Goal: Find specific page/section: Find specific page/section

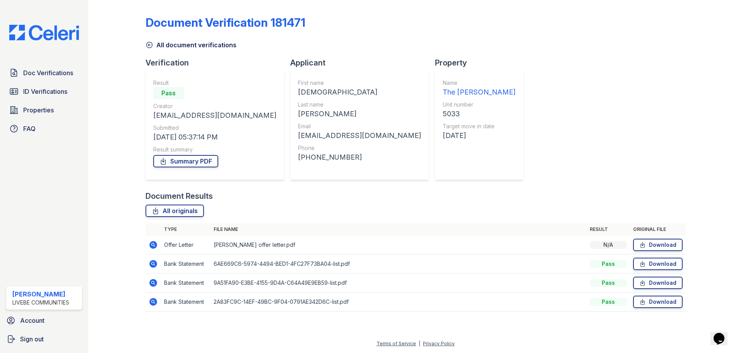
click at [48, 81] on div "Doc Verifications ID Verifications Properties FAQ" at bounding box center [44, 100] width 82 height 71
click at [56, 73] on span "Doc Verifications" at bounding box center [48, 72] width 50 height 9
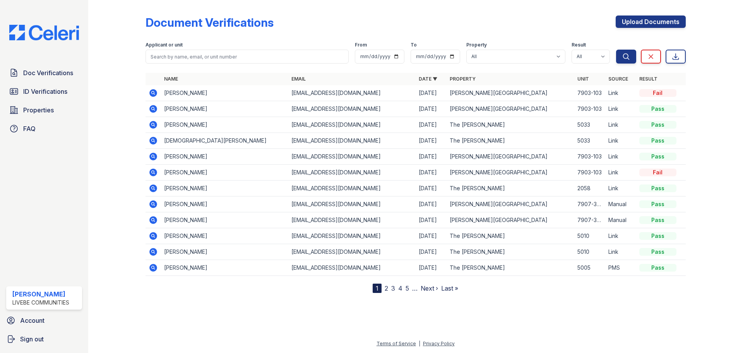
click at [149, 124] on icon at bounding box center [153, 124] width 9 height 9
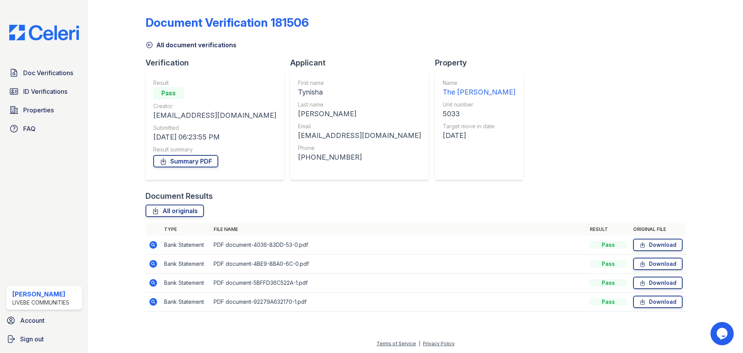
click at [156, 245] on icon at bounding box center [153, 245] width 8 height 8
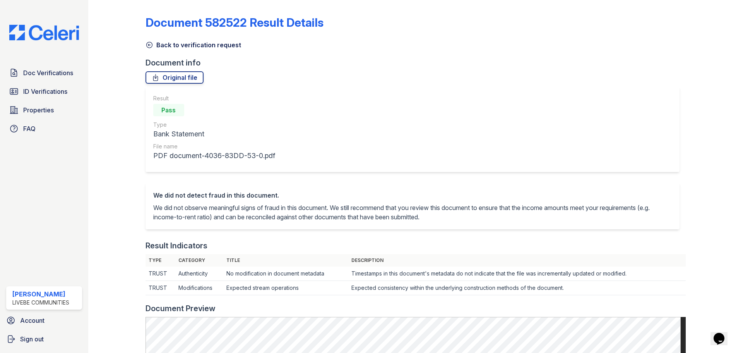
click at [150, 44] on icon at bounding box center [150, 45] width 8 height 8
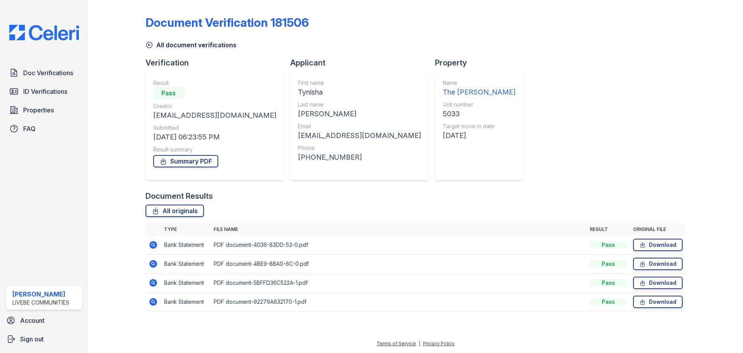
click at [152, 46] on icon at bounding box center [149, 45] width 6 height 6
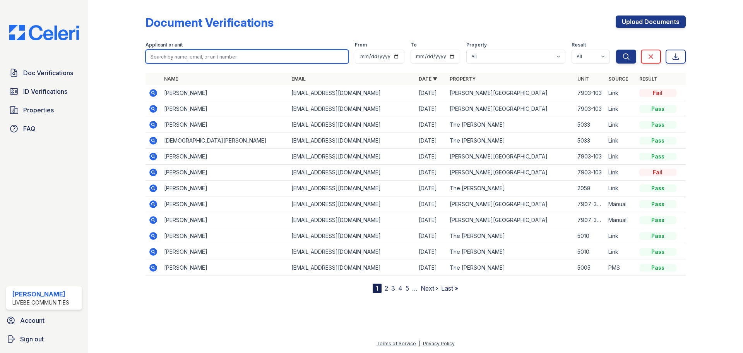
click at [194, 60] on input "search" at bounding box center [247, 57] width 203 height 14
click at [187, 55] on input "search" at bounding box center [247, 57] width 203 height 14
type input "hearne"
click at [616, 50] on button "Search" at bounding box center [626, 57] width 20 height 14
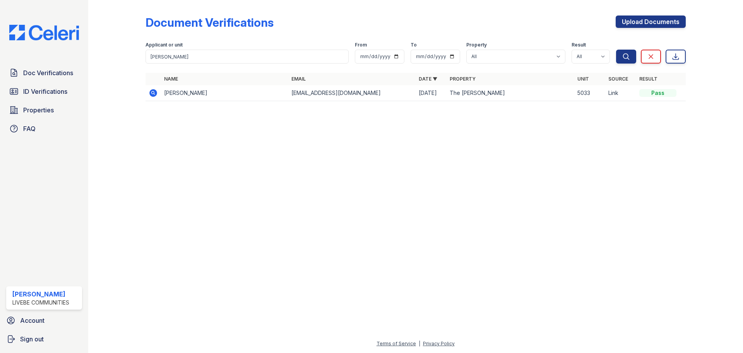
click at [154, 93] on icon at bounding box center [153, 93] width 8 height 8
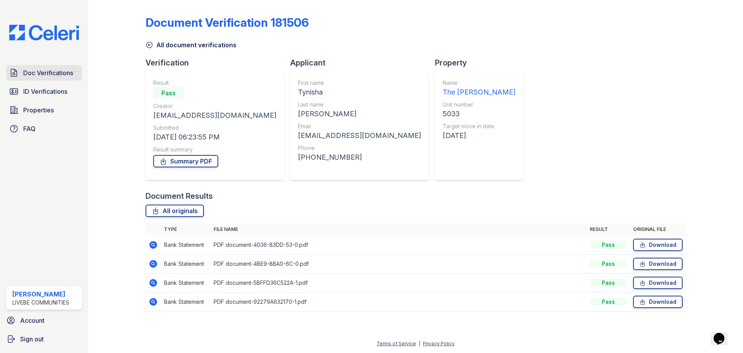
click at [67, 76] on span "Doc Verifications" at bounding box center [48, 72] width 50 height 9
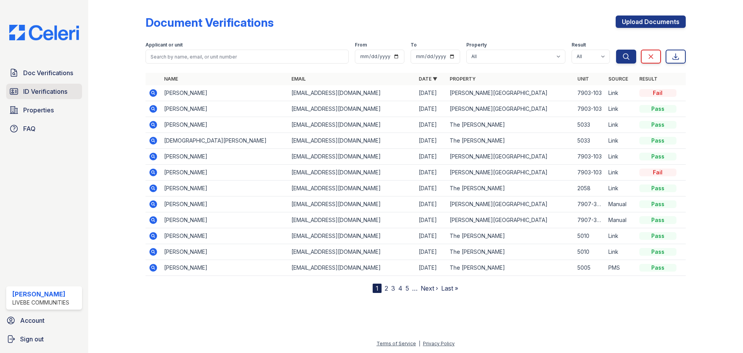
click at [52, 95] on span "ID Verifications" at bounding box center [45, 91] width 44 height 9
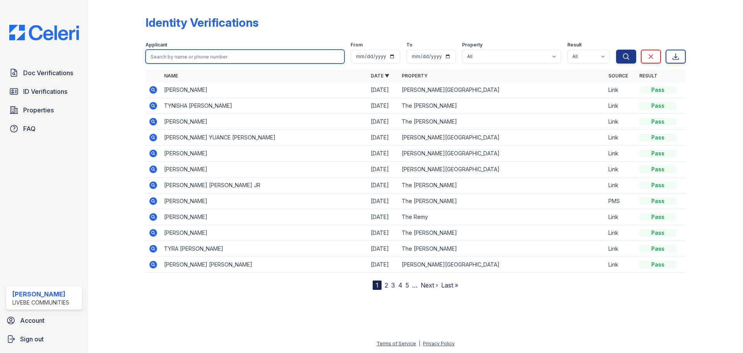
click at [195, 55] on input "search" at bounding box center [245, 57] width 199 height 14
type input "[PERSON_NAME]"
click at [616, 50] on button "Search" at bounding box center [626, 57] width 20 height 14
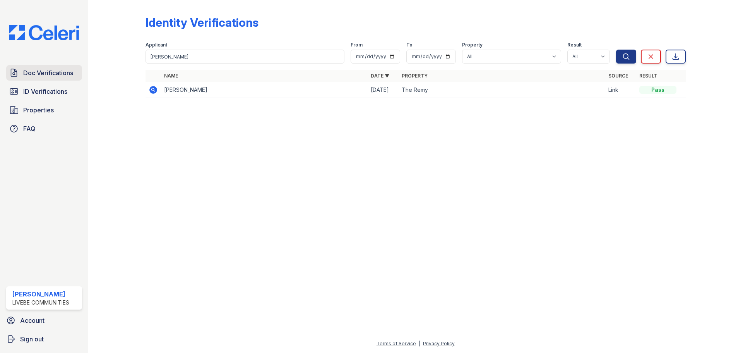
click at [68, 74] on span "Doc Verifications" at bounding box center [48, 72] width 50 height 9
